Goal: Task Accomplishment & Management: Manage account settings

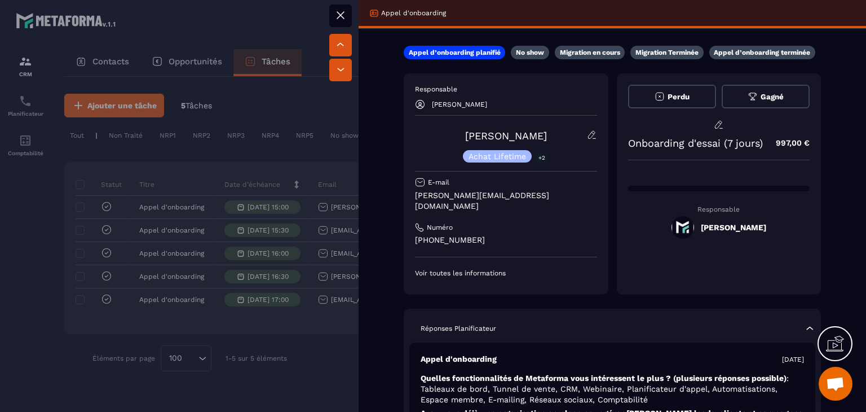
click at [336, 20] on icon at bounding box center [341, 15] width 14 height 14
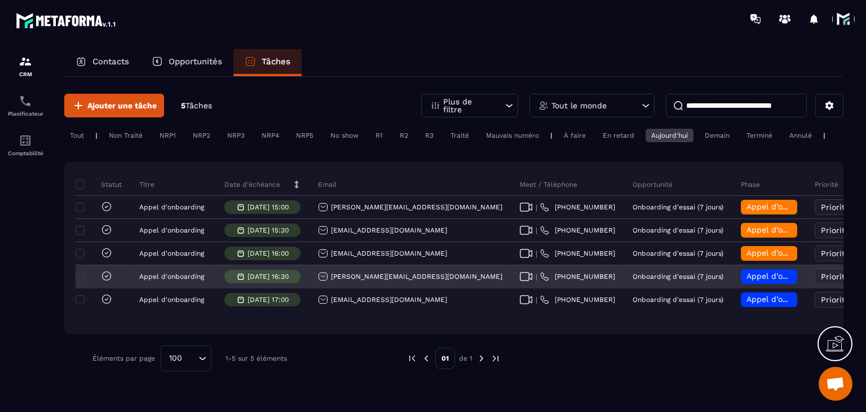
click at [747, 280] on span "Appel d’onboarding planifié" at bounding box center [800, 275] width 107 height 9
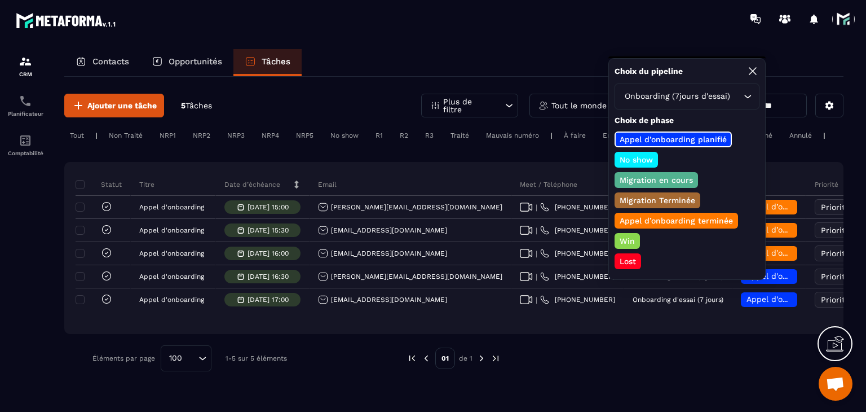
click at [652, 217] on p "Appel d’onboarding terminée" at bounding box center [676, 220] width 117 height 11
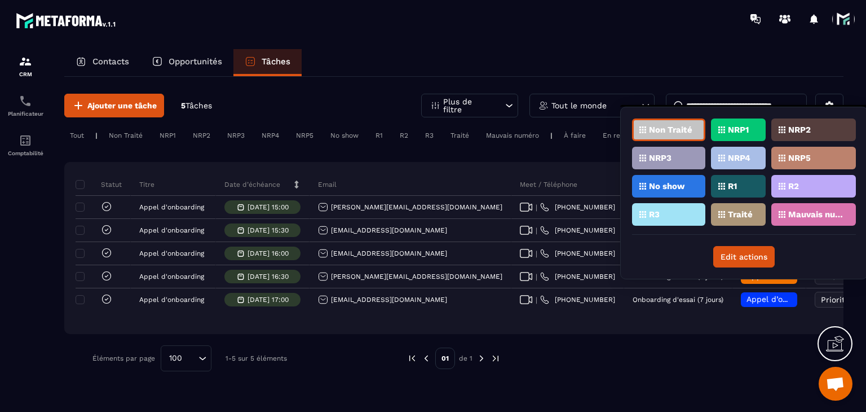
click at [772, 219] on div "Traité" at bounding box center [814, 214] width 85 height 23
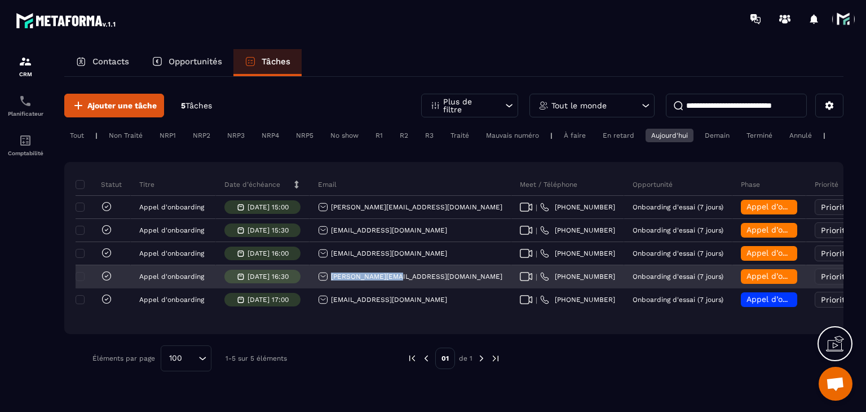
drag, startPoint x: 394, startPoint y: 278, endPoint x: 325, endPoint y: 279, distance: 68.8
click at [325, 279] on div "[PERSON_NAME][EMAIL_ADDRESS][DOMAIN_NAME]" at bounding box center [411, 277] width 202 height 23
copy p "[PERSON_NAME][EMAIL_ADDRESS][DOMAIN_NAME]"
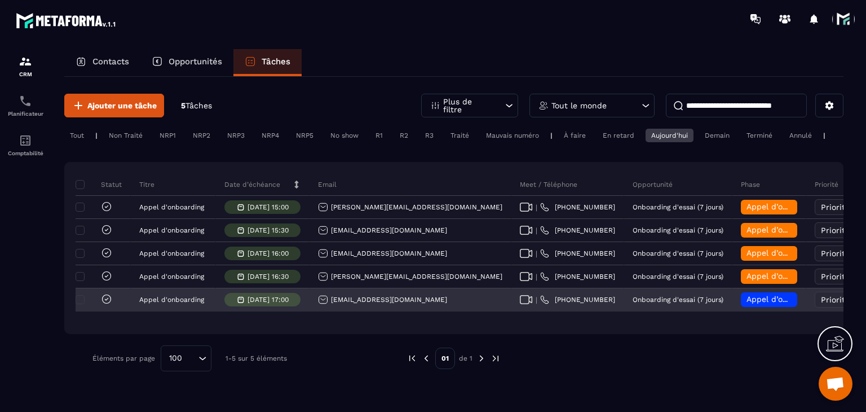
click at [388, 305] on div "[EMAIL_ADDRESS][DOMAIN_NAME]" at bounding box center [382, 299] width 129 height 10
